Goal: Task Accomplishment & Management: Manage account settings

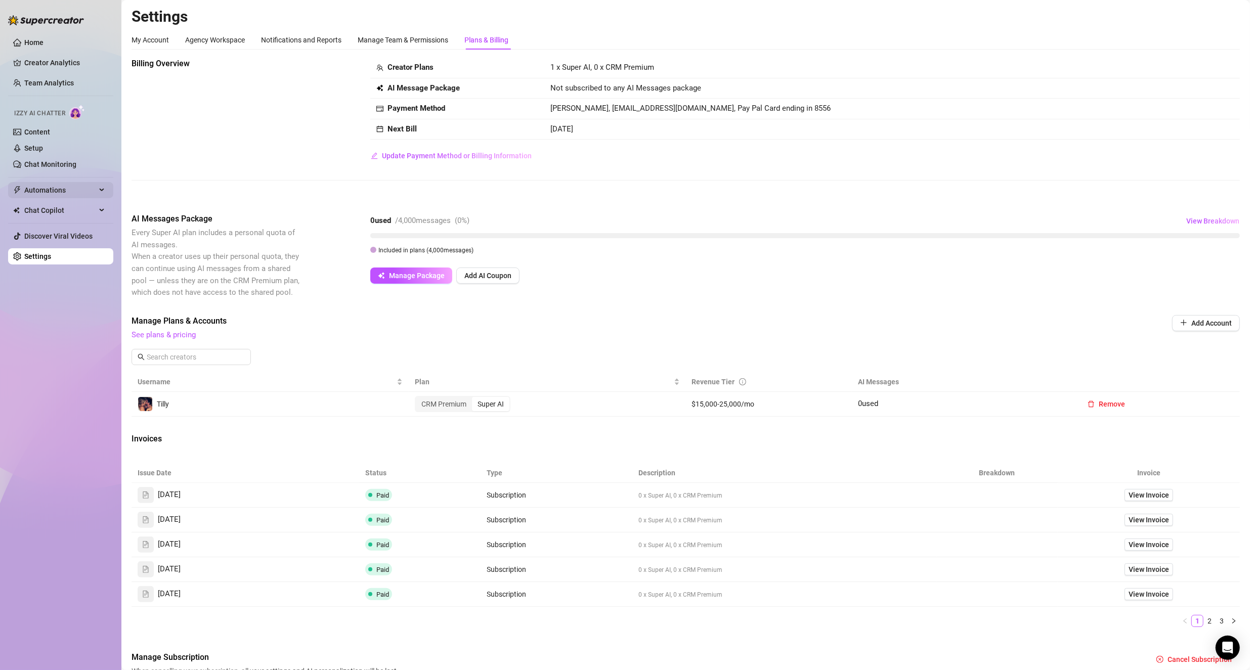
click at [83, 186] on span "Automations" at bounding box center [60, 190] width 72 height 16
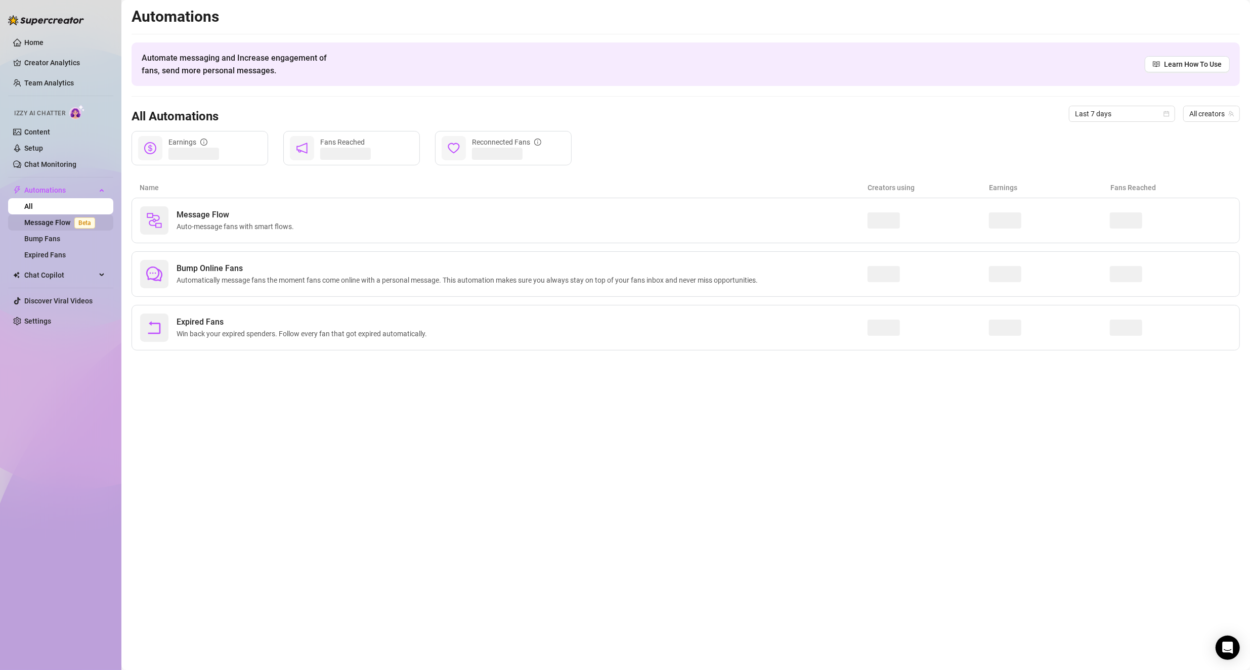
click at [49, 219] on link "Message Flow Beta" at bounding box center [61, 223] width 75 height 8
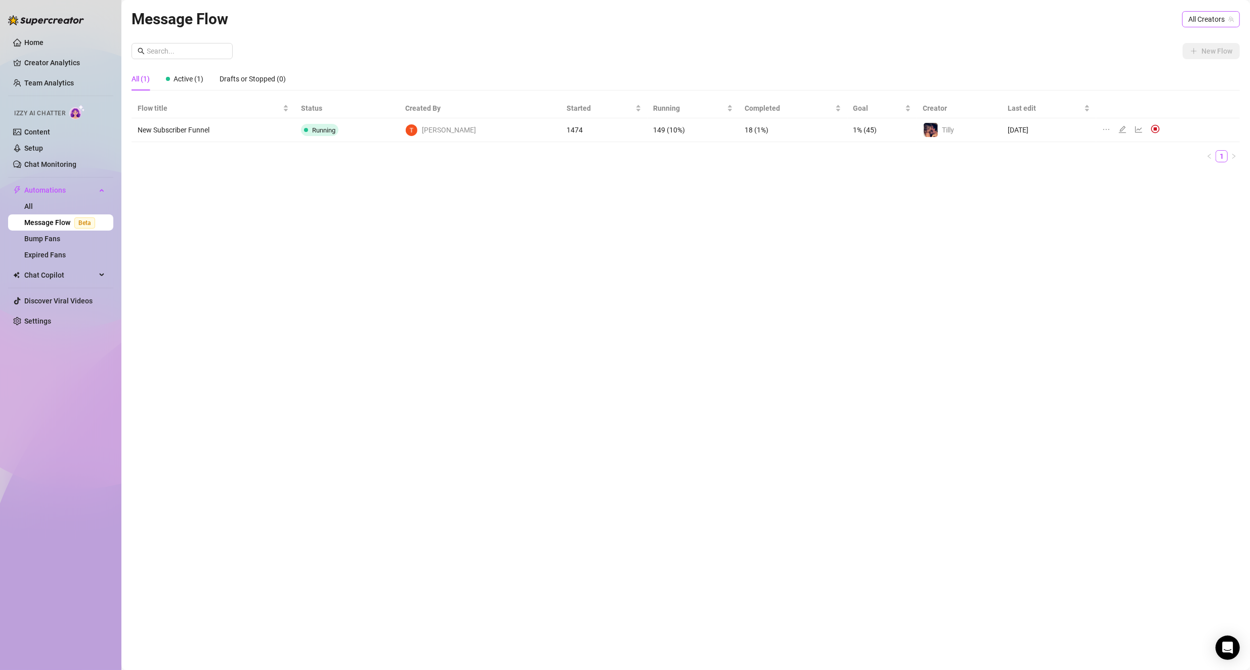
click at [1205, 23] on span "All Creators" at bounding box center [1211, 19] width 46 height 15
click at [1188, 52] on span "( tillyandjamie )" at bounding box center [1209, 56] width 45 height 11
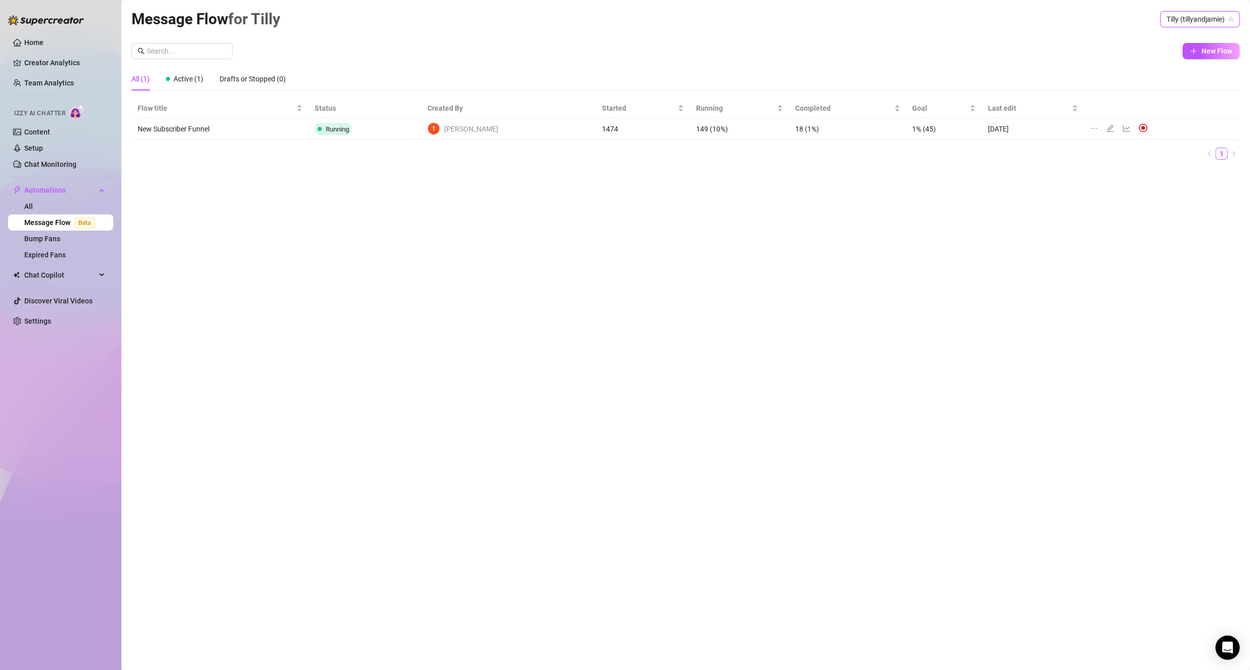
click at [1139, 127] on span at bounding box center [1145, 127] width 13 height 9
click at [1139, 127] on img at bounding box center [1143, 127] width 9 height 9
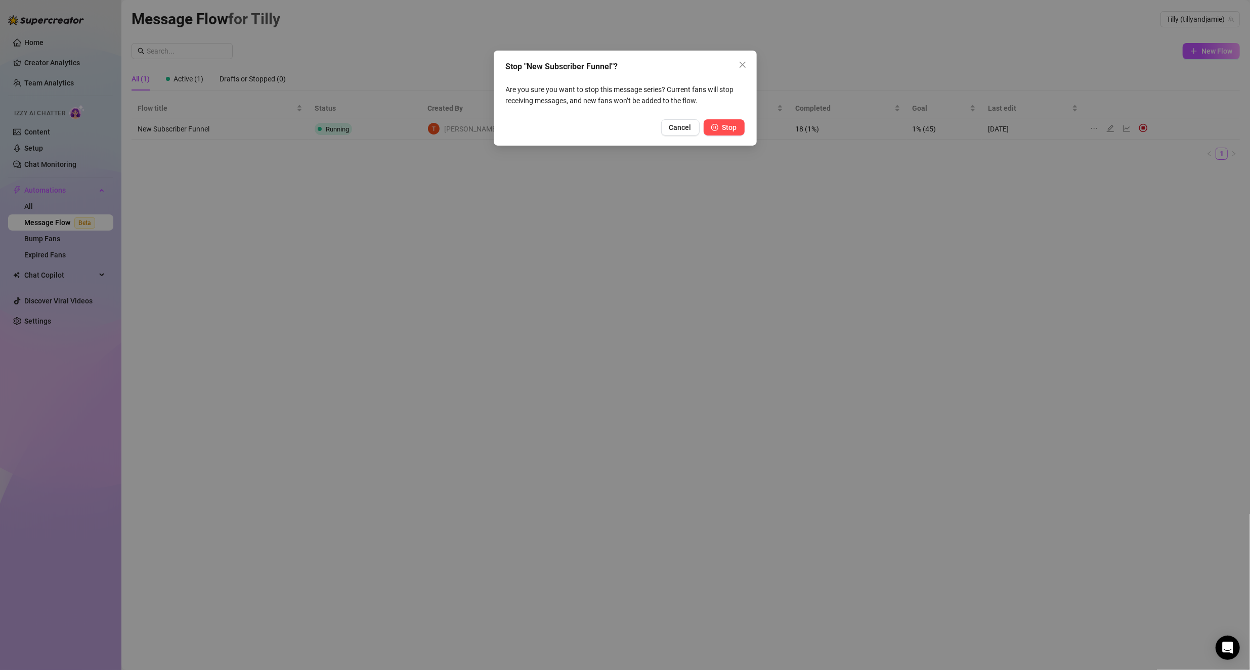
click at [722, 124] on span "Stop" at bounding box center [729, 127] width 15 height 8
